Goal: Task Accomplishment & Management: Manage account settings

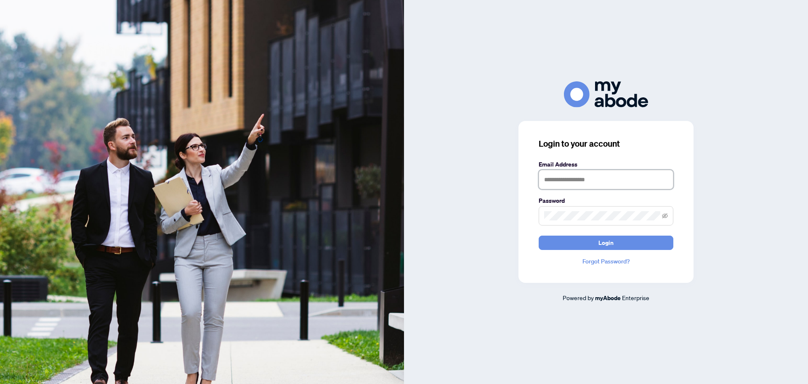
type input "**********"
click at [602, 239] on span "Login" at bounding box center [606, 242] width 15 height 13
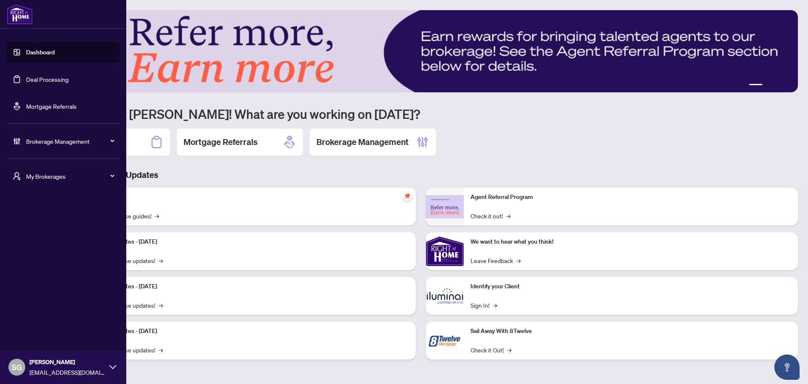
click at [56, 135] on div "Brokerage Management" at bounding box center [63, 141] width 113 height 20
click at [51, 304] on link "Manage Agents" at bounding box center [39, 306] width 42 height 8
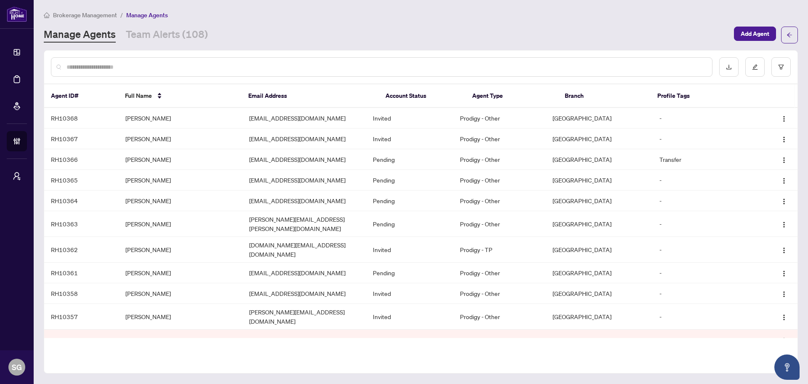
click at [134, 62] on input "text" at bounding box center [386, 66] width 639 height 9
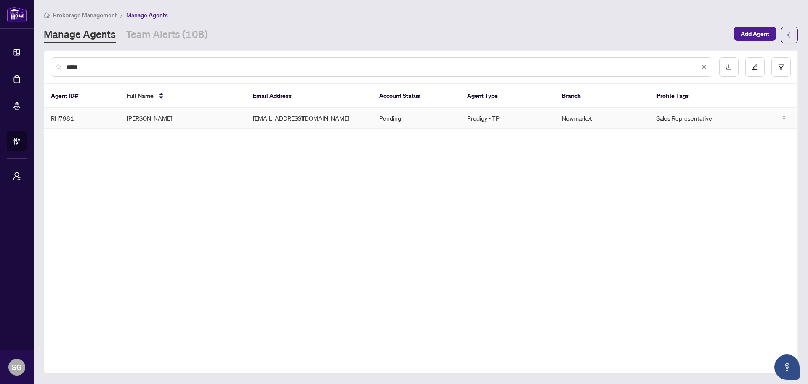
type input "*****"
click at [147, 112] on td "Inna Pozin" at bounding box center [183, 118] width 126 height 21
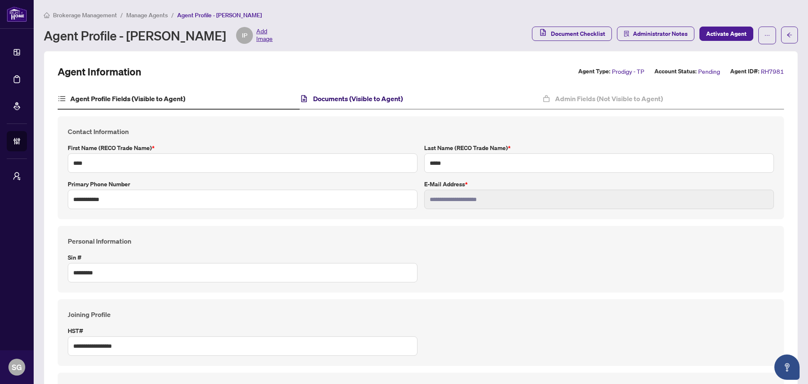
click at [358, 95] on h4 "Documents (Visible to Agent)" at bounding box center [358, 98] width 90 height 10
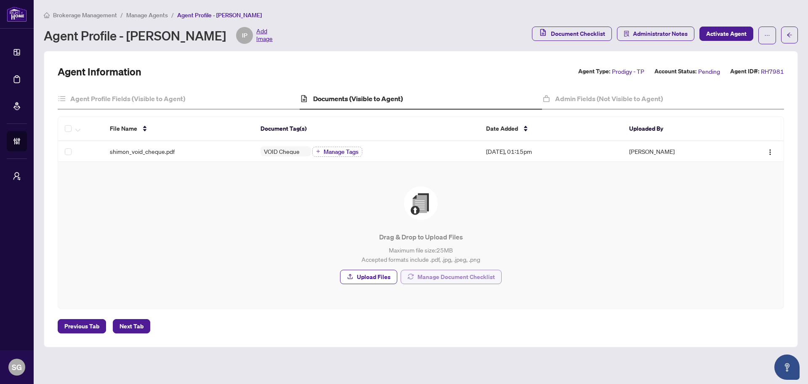
click at [494, 277] on span "Manage Document Checklist" at bounding box center [456, 276] width 77 height 13
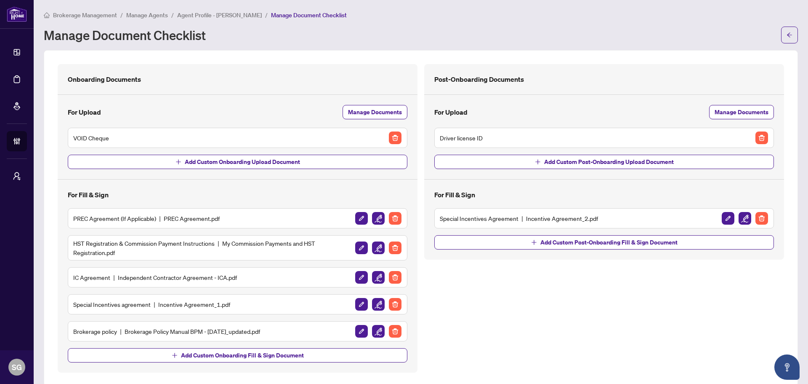
click at [209, 14] on span "Agent Profile - Inna Pozin" at bounding box center [219, 15] width 85 height 8
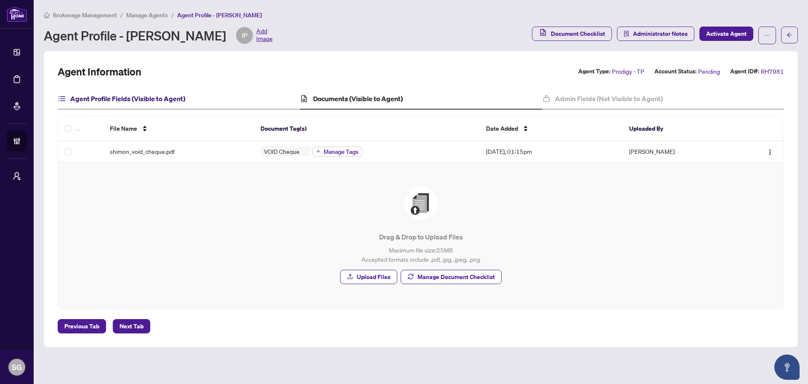
click at [154, 97] on h4 "Agent Profile Fields (Visible to Agent)" at bounding box center [127, 98] width 115 height 10
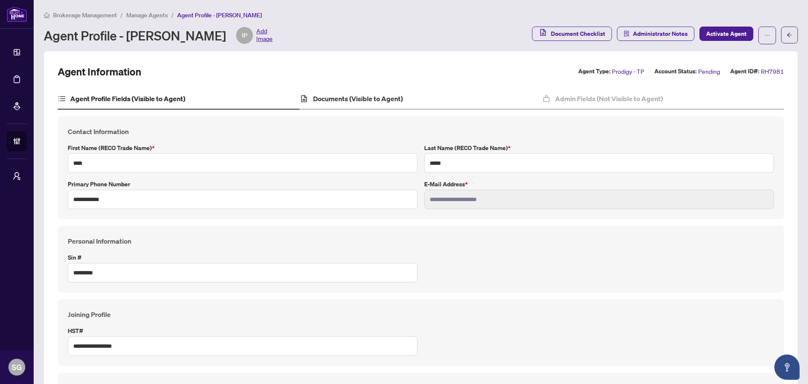
click at [404, 98] on div "Documents (Visible to Agent)" at bounding box center [421, 98] width 242 height 21
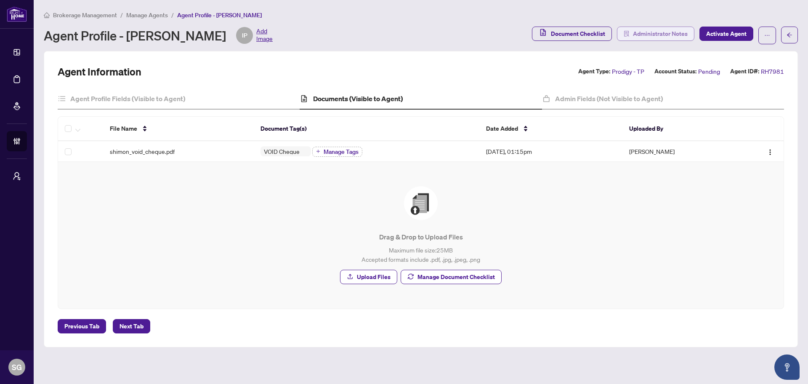
click at [645, 31] on span "Administrator Notes" at bounding box center [660, 33] width 55 height 13
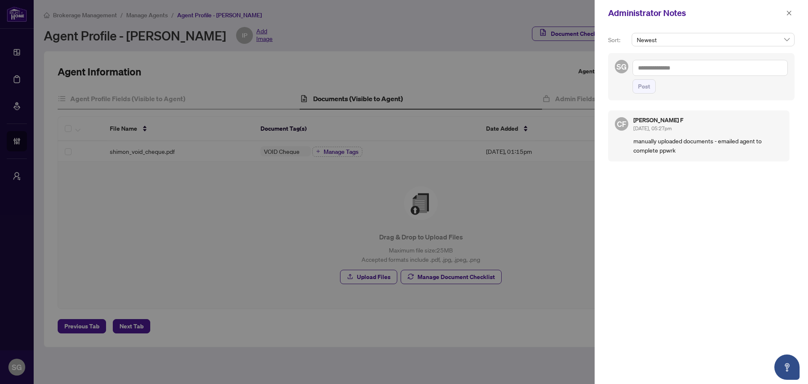
click at [567, 214] on div at bounding box center [404, 192] width 808 height 384
click at [789, 16] on span "button" at bounding box center [789, 12] width 6 height 13
